Goal: Information Seeking & Learning: Learn about a topic

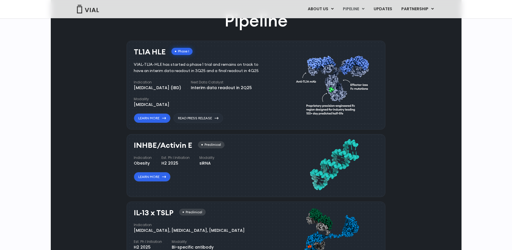
scroll to position [360, 0]
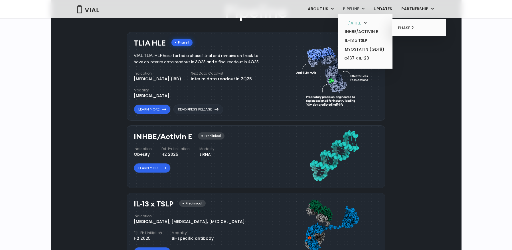
click at [359, 22] on link "TL1A HLE" at bounding box center [365, 23] width 50 height 9
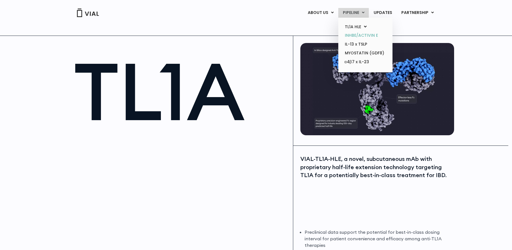
click at [360, 34] on link "INHBE/ACTIVIN E" at bounding box center [365, 35] width 50 height 9
